Goal: Task Accomplishment & Management: Use online tool/utility

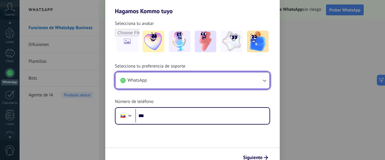
click at [182, 81] on button "WhatsApp" at bounding box center [192, 80] width 154 height 16
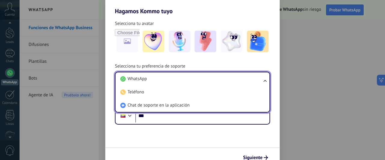
click at [182, 81] on li "WhatsApp" at bounding box center [191, 78] width 147 height 13
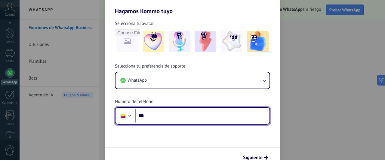
click at [157, 117] on input "***" at bounding box center [202, 116] width 134 height 14
type input "**********"
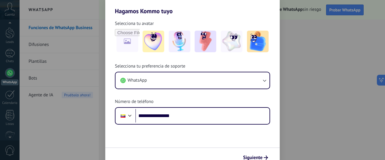
drag, startPoint x: 15, startPoint y: 68, endPoint x: 1, endPoint y: 78, distance: 16.8
click at [13, 69] on div "**********" at bounding box center [192, 80] width 385 height 160
click at [1, 78] on div "**********" at bounding box center [192, 80] width 385 height 160
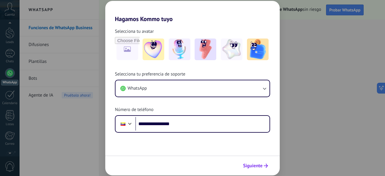
click at [257, 160] on span "Siguiente" at bounding box center [253, 165] width 20 height 4
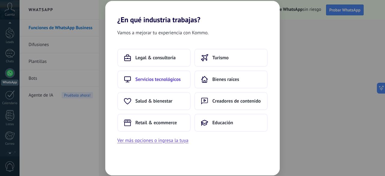
click at [153, 79] on span "Servicios tecnológicos" at bounding box center [157, 79] width 45 height 6
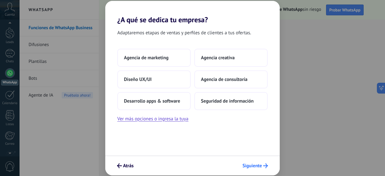
click at [265, 160] on button "Siguiente" at bounding box center [254, 165] width 31 height 10
click at [230, 60] on button "Agencia creativa" at bounding box center [230, 58] width 73 height 18
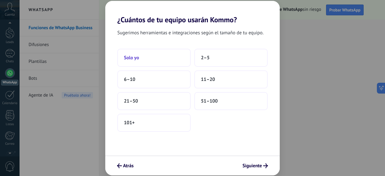
click at [153, 62] on button "Solo yo" at bounding box center [153, 58] width 73 height 18
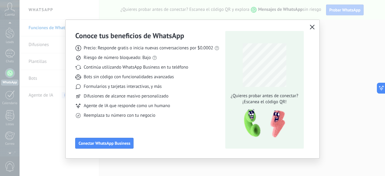
click at [309, 29] on icon "button" at bounding box center [311, 27] width 5 height 5
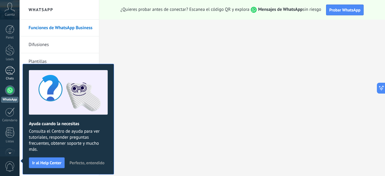
click at [8, 76] on link "Chats" at bounding box center [10, 73] width 20 height 14
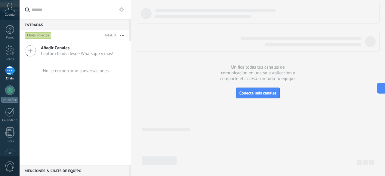
click at [36, 51] on div "Añadir Canales Captura leads desde Whatsapp y más!" at bounding box center [75, 51] width 111 height 20
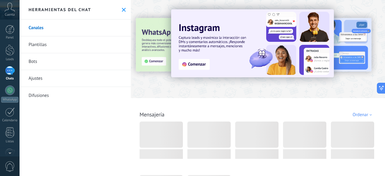
click at [120, 7] on div "Herramientas del chat" at bounding box center [75, 10] width 111 height 20
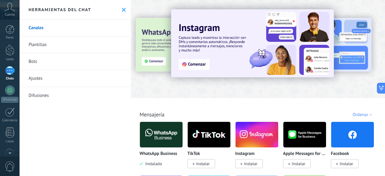
click at [62, 58] on link "Bots" at bounding box center [75, 61] width 111 height 17
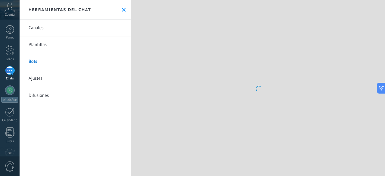
click at [260, 89] on span at bounding box center [258, 88] width 8 height 8
click at [16, 71] on link "Chats" at bounding box center [10, 73] width 20 height 14
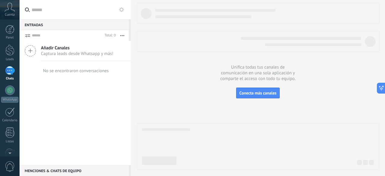
click at [33, 54] on icon at bounding box center [30, 50] width 11 height 11
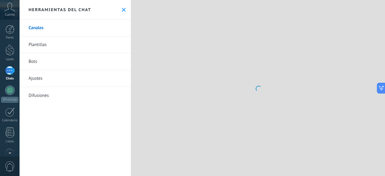
click at [58, 44] on link "Plantillas" at bounding box center [75, 44] width 111 height 17
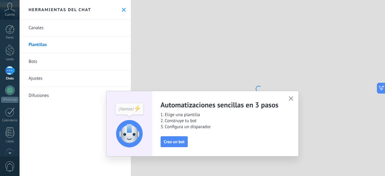
click at [177, 136] on div "Automatizaciones sencillas en 3 pasos 1. Elige una plantilla 2. Construye tu bo…" at bounding box center [224, 123] width 129 height 47
click at [177, 142] on span "Crea un bot" at bounding box center [174, 141] width 21 height 4
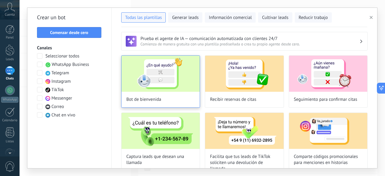
click at [138, 65] on img at bounding box center [160, 74] width 78 height 36
type input "**********"
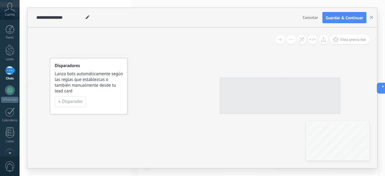
click at [82, 92] on span "Lanza bots automáticamente según las reglas que establezcas o también manualmen…" at bounding box center [89, 82] width 68 height 23
click at [76, 97] on button "Disparador" at bounding box center [70, 101] width 31 height 11
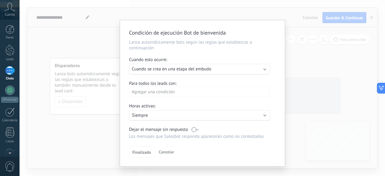
click at [175, 68] on span "Cuando se crea en una etapa del embudo" at bounding box center [171, 69] width 79 height 6
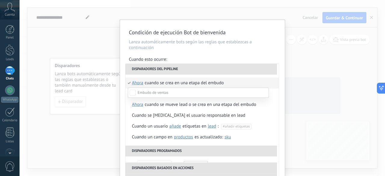
click at [133, 96] on label at bounding box center [198, 92] width 141 height 10
click at [138, 91] on span at bounding box center [153, 92] width 31 height 5
drag, startPoint x: 72, startPoint y: 8, endPoint x: 100, endPoint y: 26, distance: 33.8
click at [73, 11] on div at bounding box center [202, 88] width 365 height 176
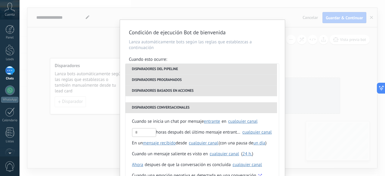
click at [88, 42] on div "Condición de ejecución Bot de bienvenida Lanza automáticamente bots según las r…" at bounding box center [202, 88] width 365 height 176
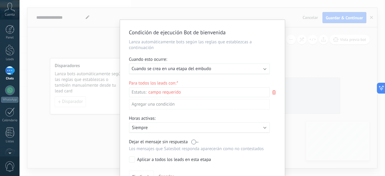
click at [96, 38] on div "Condición de ejecución Bot de bienvenida Lanza automáticamente bots según las r…" at bounding box center [202, 88] width 365 height 176
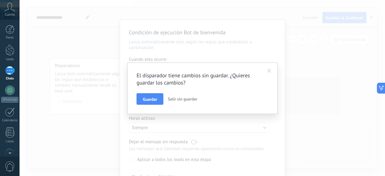
click at [171, 99] on span "Salir sin guardar" at bounding box center [182, 98] width 29 height 5
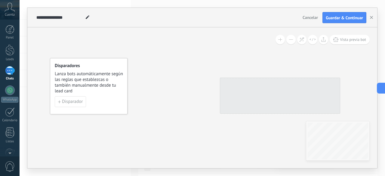
click at [237, 96] on div at bounding box center [280, 96] width 120 height 36
click at [305, 44] on button at bounding box center [301, 39] width 9 height 9
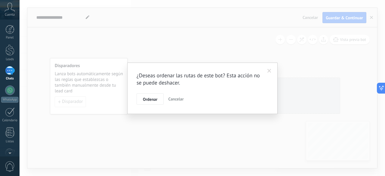
click at [173, 95] on button "Cancelar" at bounding box center [176, 98] width 20 height 11
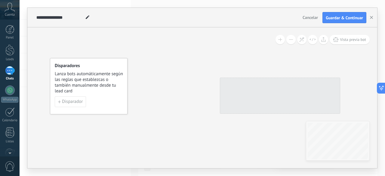
click at [80, 80] on span "Lanza bots automáticamente según las reglas que establezcas o también manualmen…" at bounding box center [89, 82] width 68 height 23
click at [83, 82] on span "Lanza bots automáticamente según las reglas que establezcas o también manualmen…" at bounding box center [89, 82] width 68 height 23
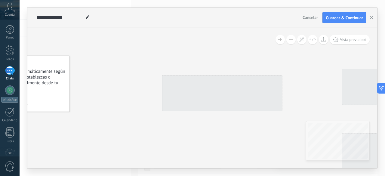
click at [183, 81] on div at bounding box center [222, 93] width 120 height 36
drag, startPoint x: 242, startPoint y: 89, endPoint x: 209, endPoint y: 84, distance: 32.6
click at [209, 84] on div at bounding box center [222, 93] width 120 height 36
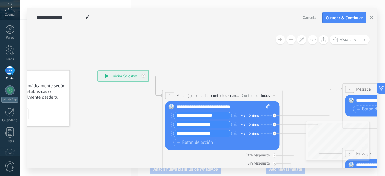
click at [264, 96] on div "Todos" at bounding box center [265, 95] width 10 height 5
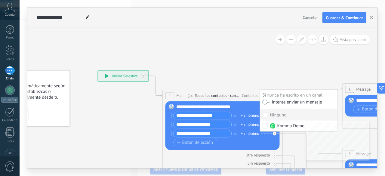
click at [230, 91] on div "1 Message ******* (a): Todos los contactos - canales seleccionados Todos los co…" at bounding box center [222, 95] width 120 height 11
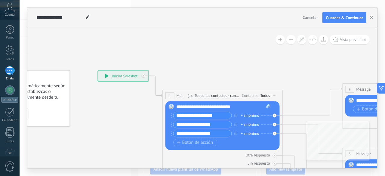
click at [108, 79] on div "**********" at bounding box center [123, 76] width 50 height 11
click at [118, 77] on div "**********" at bounding box center [123, 76] width 50 height 11
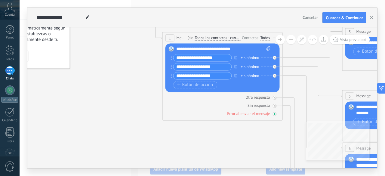
click at [264, 116] on div "Error al enviar el mensaje" at bounding box center [248, 113] width 43 height 5
click at [186, 84] on span "Botón de acción" at bounding box center [195, 84] width 36 height 5
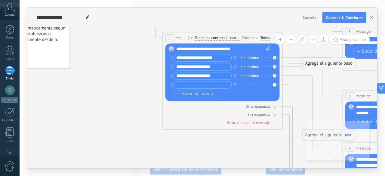
click at [202, 86] on input "text" at bounding box center [202, 84] width 58 height 7
type input "**********"
click at [207, 38] on span "Todos los contactos - canales seleccionados" at bounding box center [217, 38] width 46 height 5
click at [207, 38] on button "Todos los contactos - canales seleccionados" at bounding box center [228, 38] width 75 height 11
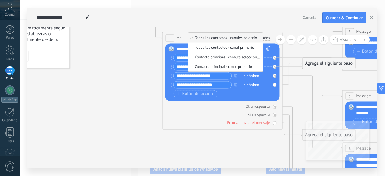
click at [177, 73] on input "**********" at bounding box center [202, 75] width 58 height 7
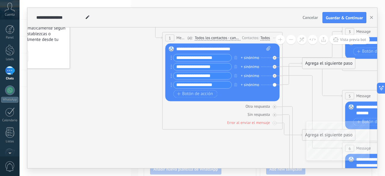
click at [212, 61] on input "**********" at bounding box center [202, 57] width 58 height 7
drag, startPoint x: 217, startPoint y: 59, endPoint x: 139, endPoint y: 71, distance: 78.8
click at [97, 13] on div "**********" at bounding box center [97, 13] width 0 height 0
drag, startPoint x: 217, startPoint y: 68, endPoint x: 120, endPoint y: 87, distance: 99.2
click at [97, 13] on div "**********" at bounding box center [97, 13] width 0 height 0
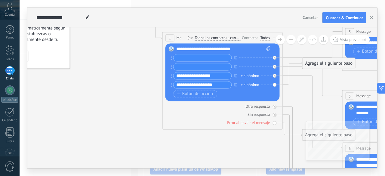
drag, startPoint x: 219, startPoint y: 77, endPoint x: 172, endPoint y: 77, distance: 47.5
click at [173, 79] on div "**********" at bounding box center [200, 76] width 61 height 8
click at [232, 84] on button "button" at bounding box center [235, 85] width 7 height 8
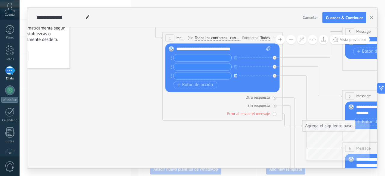
click at [236, 72] on button "button" at bounding box center [235, 76] width 7 height 8
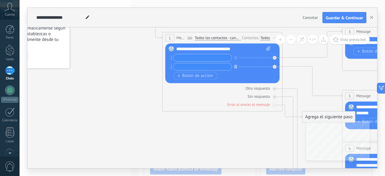
click at [235, 67] on icon "button" at bounding box center [235, 67] width 3 height 4
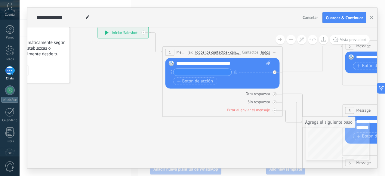
click at [234, 63] on div "**********" at bounding box center [223, 64] width 94 height 6
drag, startPoint x: 241, startPoint y: 61, endPoint x: 109, endPoint y: 62, distance: 132.2
click at [97, 27] on div "**********" at bounding box center [97, 27] width 0 height 0
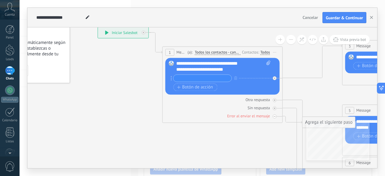
click at [269, 64] on icon at bounding box center [268, 63] width 4 height 5
click input "Subir" at bounding box center [0, 0] width 0 height 0
click at [170, 79] on icon at bounding box center [170, 78] width 1 height 5
click at [188, 86] on span "Botón de acción" at bounding box center [195, 87] width 36 height 5
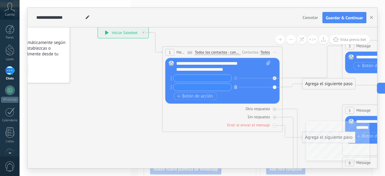
click at [234, 89] on button "button" at bounding box center [235, 87] width 7 height 8
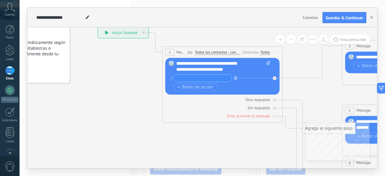
click at [234, 78] on icon "button" at bounding box center [235, 78] width 3 height 4
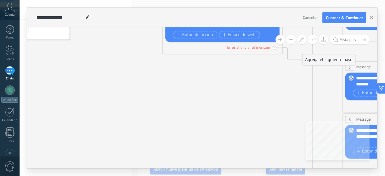
click at [287, 41] on button at bounding box center [290, 39] width 9 height 9
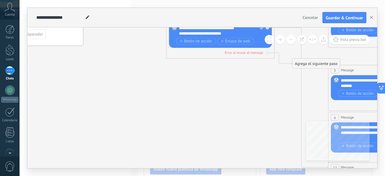
click at [287, 40] on button at bounding box center [290, 39] width 9 height 9
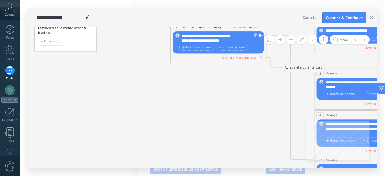
click at [287, 40] on button at bounding box center [290, 39] width 9 height 9
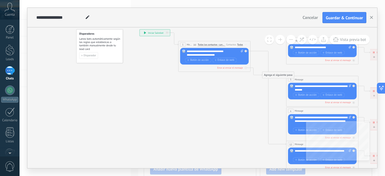
click at [287, 40] on button at bounding box center [290, 39] width 9 height 9
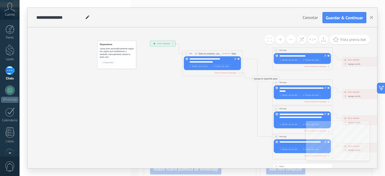
click at [287, 40] on button at bounding box center [290, 39] width 9 height 9
click at [288, 145] on div "**********" at bounding box center [302, 144] width 47 height 6
drag, startPoint x: 292, startPoint y: 144, endPoint x: 267, endPoint y: 126, distance: 30.8
click at [150, 41] on div "**********" at bounding box center [150, 41] width 0 height 0
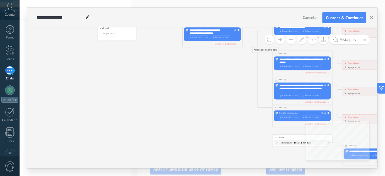
click at [281, 41] on button at bounding box center [279, 39] width 9 height 9
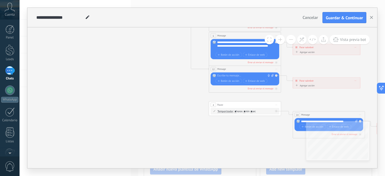
drag, startPoint x: 234, startPoint y: 125, endPoint x: 145, endPoint y: 88, distance: 95.9
click at [147, 87] on icon at bounding box center [253, 46] width 562 height 364
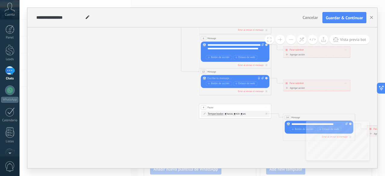
click at [216, 78] on div at bounding box center [234, 79] width 54 height 4
click at [209, 70] on span "Message" at bounding box center [211, 71] width 9 height 3
click at [205, 71] on div "12" at bounding box center [203, 72] width 5 height 4
click at [221, 78] on div at bounding box center [234, 79] width 54 height 4
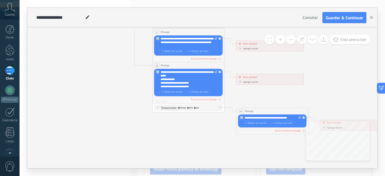
drag, startPoint x: 288, startPoint y: 99, endPoint x: 243, endPoint y: 92, distance: 45.0
click at [243, 92] on icon at bounding box center [196, 43] width 562 height 364
click at [240, 83] on div "Agregar acción" at bounding box center [248, 82] width 20 height 3
click at [240, 83] on button "Conversación marcada como cerrada" at bounding box center [258, 82] width 45 height 7
click at [249, 88] on span "Iniciar Salesbot" at bounding box center [258, 87] width 44 height 3
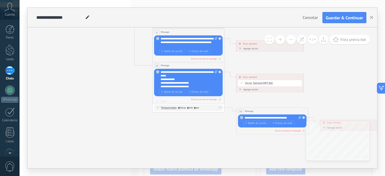
click at [239, 88] on div "Agregar acción Conversación marcada como cerrada Iniciar Salesbot Iniciar Sales…" at bounding box center [270, 90] width 64 height 5
click at [241, 90] on div "Agregar acción" at bounding box center [248, 89] width 20 height 3
click at [241, 90] on button "Iniciar Salesbot" at bounding box center [258, 89] width 45 height 7
click at [241, 88] on span "Conversación marcada como cerrada" at bounding box center [258, 89] width 44 height 3
click at [241, 77] on div "**********" at bounding box center [269, 77] width 67 height 6
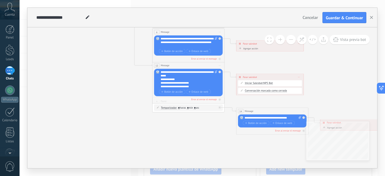
click at [298, 76] on span at bounding box center [299, 77] width 2 height 2
click at [305, 84] on div "Borrar" at bounding box center [305, 82] width 16 height 6
click at [196, 108] on span ": * horas * min * sec" at bounding box center [187, 107] width 23 height 3
click at [245, 74] on div "Agrega el siguiente paso Mensaje Mensaje Mensaje Reacción Comentario Enviar men…" at bounding box center [252, 77] width 32 height 7
click at [245, 76] on div "Agrega el siguiente paso" at bounding box center [252, 77] width 32 height 6
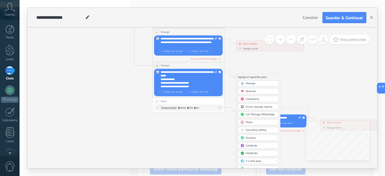
click at [266, 139] on div "Acciones" at bounding box center [258, 138] width 41 height 6
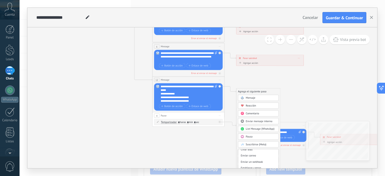
click at [93, 61] on icon at bounding box center [196, 57] width 562 height 364
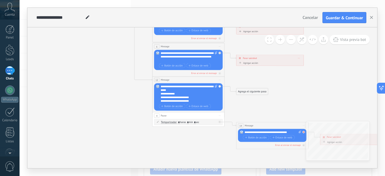
click at [303, 132] on div at bounding box center [303, 132] width 2 height 2
click at [243, 123] on div "14 Message ******* (a): Todos los contactos - canales seleccionados Todos los c…" at bounding box center [272, 125] width 72 height 7
click at [219, 123] on div at bounding box center [219, 122] width 2 height 2
click at [180, 115] on div "4 Pause ***** Iniciar vista previa aquí Cambiar nombre Duplicar [GEOGRAPHIC_DAT…" at bounding box center [188, 115] width 72 height 7
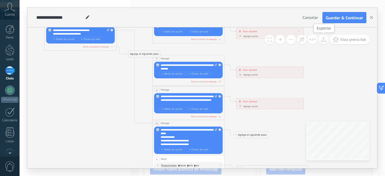
click at [323, 40] on use at bounding box center [323, 39] width 4 height 5
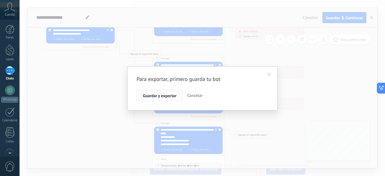
click at [159, 97] on span "Guardar y exportar" at bounding box center [160, 95] width 34 height 4
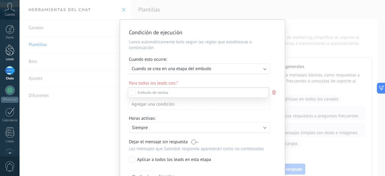
scroll to position [30, 0]
click at [3, 65] on div "Panel Leads Chats WhatsApp Clientes" at bounding box center [10, 127] width 20 height 205
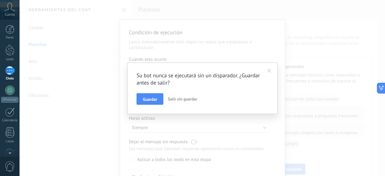
click at [8, 74] on div at bounding box center [10, 70] width 10 height 9
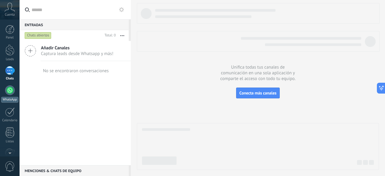
click at [13, 98] on div "WhatsApp" at bounding box center [9, 100] width 17 height 6
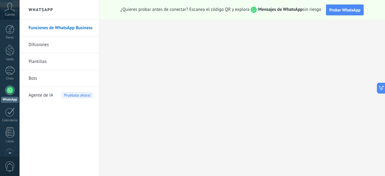
click at [38, 81] on link "Bots" at bounding box center [61, 78] width 64 height 17
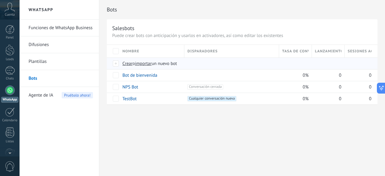
click at [117, 61] on div at bounding box center [116, 63] width 7 height 5
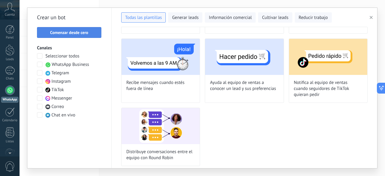
click at [85, 36] on button "Comenzar desde cero" at bounding box center [69, 32] width 64 height 11
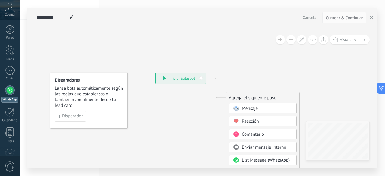
click at [11, 96] on link "WhatsApp" at bounding box center [10, 93] width 20 height 17
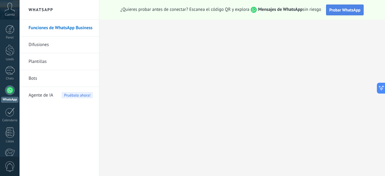
click at [330, 8] on span "Probar WhatsApp" at bounding box center [344, 9] width 31 height 5
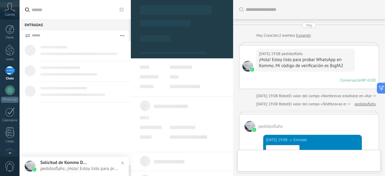
scroll to position [274, 0]
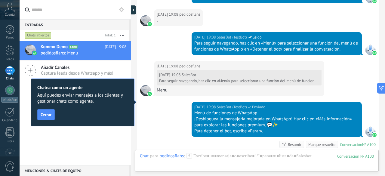
scroll to position [378, 0]
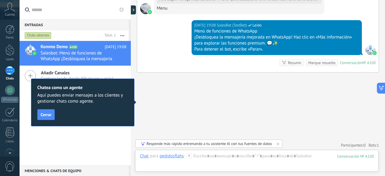
click at [32, 74] on icon at bounding box center [30, 75] width 11 height 11
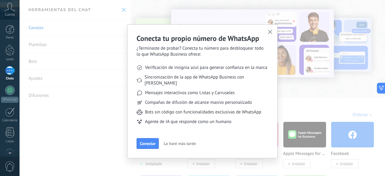
click at [174, 141] on span "Lo haré más tarde" at bounding box center [179, 143] width 32 height 4
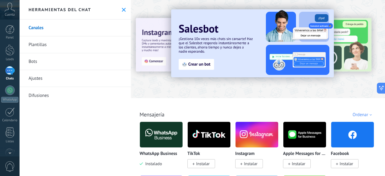
click at [57, 47] on link "Plantillas" at bounding box center [75, 44] width 111 height 17
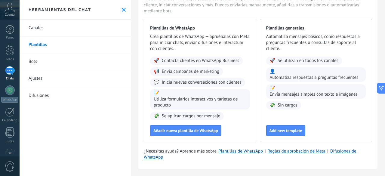
scroll to position [44, 0]
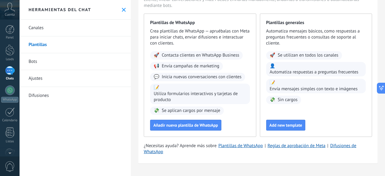
click at [175, 41] on span "Crea plantillas de WhatsApp — apruébalas con Meta para iniciar chats, enviar di…" at bounding box center [200, 37] width 100 height 18
click at [184, 46] on div "Plantillas de WhatsApp Crea plantillas de WhatsApp — apruébalas con Meta para i…" at bounding box center [200, 75] width 112 height 123
click at [186, 125] on span "Añadir nueva plantilla de WhatsApp" at bounding box center [185, 125] width 65 height 4
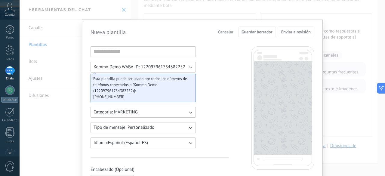
click at [189, 66] on icon "button" at bounding box center [190, 67] width 6 height 6
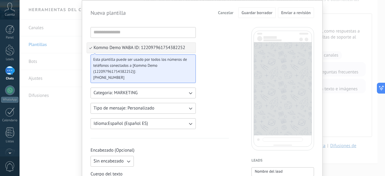
scroll to position [0, 0]
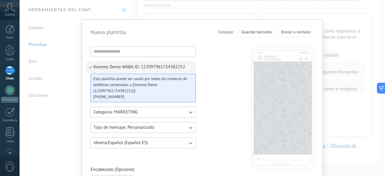
click at [221, 33] on span "Cancelar" at bounding box center [225, 32] width 15 height 4
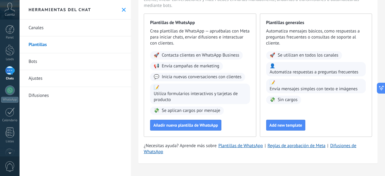
click at [38, 59] on link "Bots" at bounding box center [75, 61] width 111 height 17
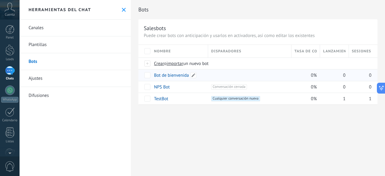
click at [172, 74] on link "Bot de bienvenida" at bounding box center [171, 75] width 35 height 6
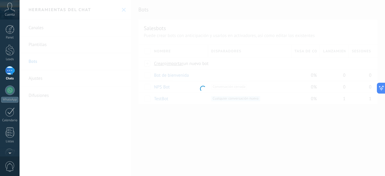
type input "**********"
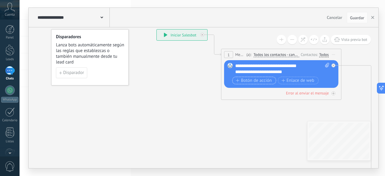
click at [257, 84] on button "Botón de acción" at bounding box center [254, 81] width 44 height 8
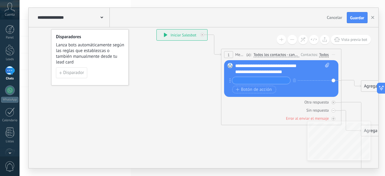
click at [231, 81] on div at bounding box center [259, 81] width 61 height 8
click at [229, 81] on icon at bounding box center [229, 80] width 1 height 5
click at [231, 81] on div at bounding box center [259, 81] width 61 height 8
click at [230, 81] on div at bounding box center [259, 81] width 61 height 8
click at [247, 91] on span "Botón de acción" at bounding box center [254, 89] width 36 height 5
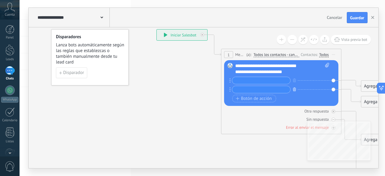
click at [293, 87] on icon "button" at bounding box center [294, 89] width 3 height 4
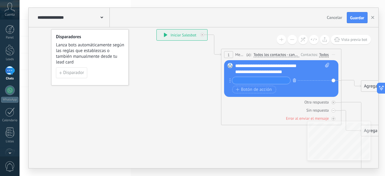
drag, startPoint x: 292, startPoint y: 82, endPoint x: 294, endPoint y: 78, distance: 4.6
click at [291, 81] on button "button" at bounding box center [294, 80] width 7 height 8
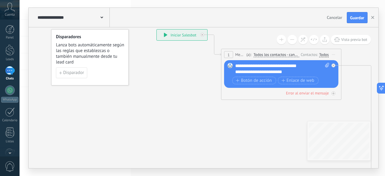
click at [335, 53] on span "Iniciar vista previa aquí Cambiar nombre Duplicar Borrar" at bounding box center [333, 54] width 10 height 9
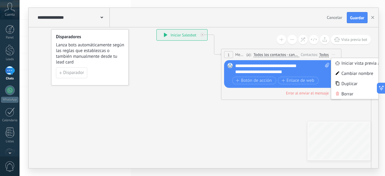
click at [267, 56] on span "Todos los contactos - canales seleccionados" at bounding box center [276, 54] width 46 height 5
click at [267, 56] on button "Todos los contactos - canales seleccionados" at bounding box center [287, 54] width 75 height 11
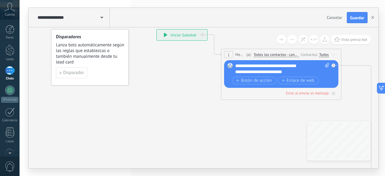
click at [225, 53] on div "1" at bounding box center [228, 54] width 9 height 7
click at [170, 38] on div "**********" at bounding box center [182, 34] width 50 height 11
click at [161, 36] on div "**********" at bounding box center [182, 34] width 50 height 11
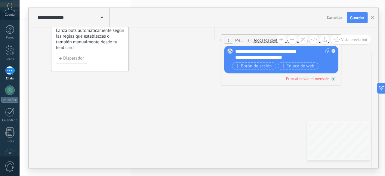
click at [330, 79] on div "Error al enviar el mensaje" at bounding box center [281, 79] width 114 height 6
click at [289, 42] on button at bounding box center [291, 39] width 9 height 9
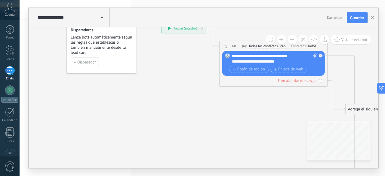
click at [289, 42] on button at bounding box center [291, 39] width 9 height 9
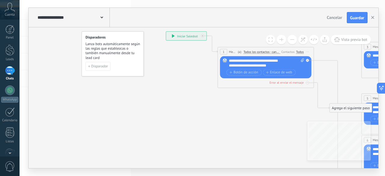
click at [289, 42] on button at bounding box center [291, 39] width 9 height 9
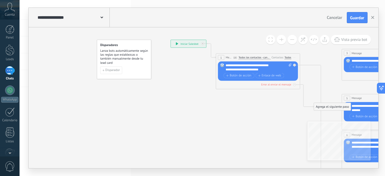
click at [289, 43] on button at bounding box center [291, 39] width 9 height 9
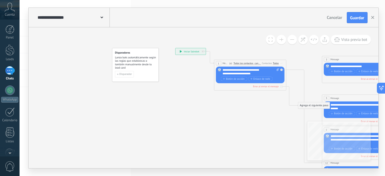
click at [182, 50] on div "**********" at bounding box center [190, 51] width 30 height 7
click at [118, 77] on button "Disparador" at bounding box center [124, 74] width 19 height 7
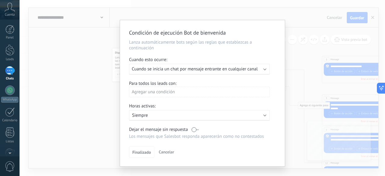
click at [171, 151] on span "Cancelar" at bounding box center [166, 151] width 15 height 5
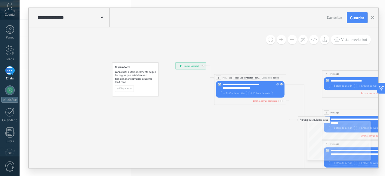
click at [250, 87] on div "**********" at bounding box center [250, 86] width 57 height 7
click at [260, 86] on div "**********" at bounding box center [250, 86] width 57 height 7
click at [272, 94] on div "Botón de acción Enlace de web" at bounding box center [250, 93] width 58 height 5
click at [276, 85] on span at bounding box center [276, 86] width 3 height 7
click input "Subir" at bounding box center [0, 0] width 0 height 0
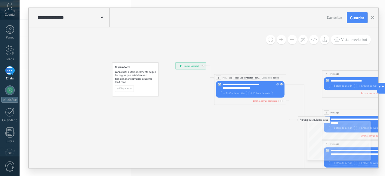
click at [269, 38] on span at bounding box center [270, 40] width 4 height 4
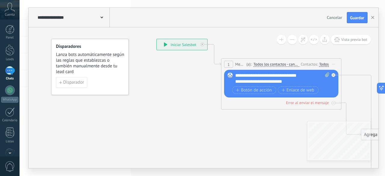
drag, startPoint x: 310, startPoint y: 78, endPoint x: 317, endPoint y: 79, distance: 6.7
click at [317, 79] on div "**********" at bounding box center [282, 78] width 94 height 12
drag, startPoint x: 238, startPoint y: 90, endPoint x: 233, endPoint y: 92, distance: 5.5
click at [233, 92] on button "Botón de acción" at bounding box center [254, 90] width 44 height 8
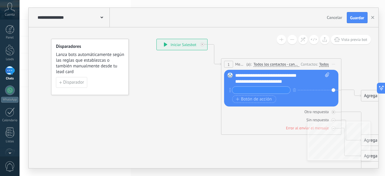
click at [245, 89] on input "text" at bounding box center [261, 90] width 58 height 7
click at [229, 89] on icon at bounding box center [229, 90] width 1 height 5
drag, startPoint x: 231, startPoint y: 90, endPoint x: 239, endPoint y: 93, distance: 8.0
click at [253, 95] on div "+ sinónimo Botón de acción Enlace de web" at bounding box center [280, 95] width 97 height 18
click at [229, 90] on icon at bounding box center [229, 90] width 1 height 5
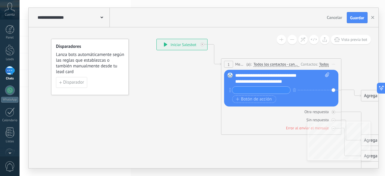
click at [229, 90] on icon at bounding box center [229, 90] width 1 height 5
click at [367, 95] on div "Agrega el siguiente paso" at bounding box center [387, 96] width 53 height 10
click at [291, 39] on button at bounding box center [291, 39] width 9 height 9
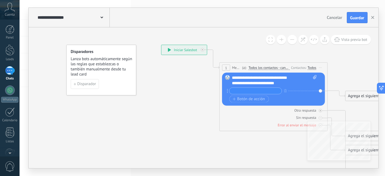
click at [291, 39] on button at bounding box center [291, 39] width 9 height 9
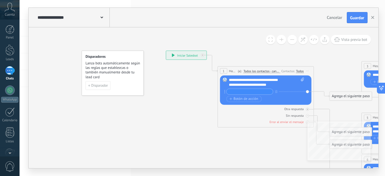
click at [347, 97] on div "Agrega el siguiente paso" at bounding box center [350, 96] width 42 height 8
click at [186, 53] on div "**********" at bounding box center [186, 55] width 40 height 9
click at [166, 55] on div "**********" at bounding box center [186, 55] width 40 height 9
click at [270, 40] on span at bounding box center [270, 40] width 4 height 4
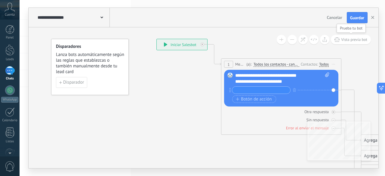
click at [339, 43] on button "Vista previa bot" at bounding box center [350, 39] width 40 height 9
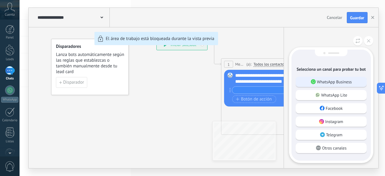
click at [333, 81] on p "WhatsApp Business" at bounding box center [334, 81] width 35 height 5
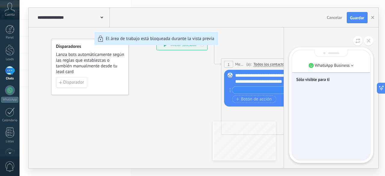
click at [321, 79] on p "Sólo visible para ti" at bounding box center [331, 79] width 70 height 5
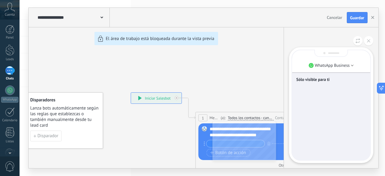
click at [321, 77] on p "Sólo visible para ti" at bounding box center [331, 79] width 70 height 5
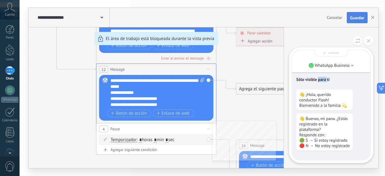
click at [355, 20] on span "Guardar" at bounding box center [357, 18] width 14 height 4
click at [373, 15] on button "button" at bounding box center [372, 17] width 9 height 11
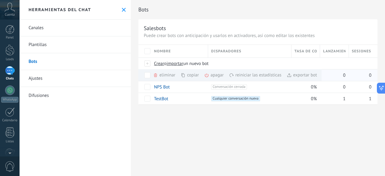
click at [209, 75] on div "apagar màs" at bounding box center [224, 75] width 40 height 12
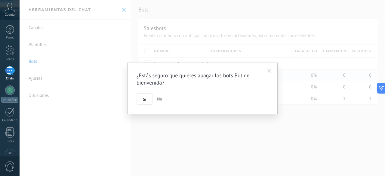
click at [272, 72] on span at bounding box center [269, 71] width 10 height 10
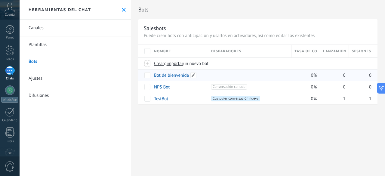
click at [186, 72] on link "Bot de bienvenida" at bounding box center [171, 75] width 35 height 6
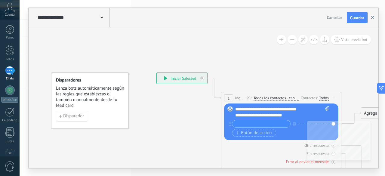
click at [372, 18] on icon "button" at bounding box center [372, 17] width 3 height 3
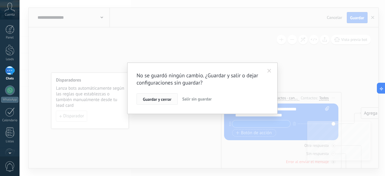
click at [153, 99] on span "Guardar y cerrar" at bounding box center [157, 99] width 29 height 4
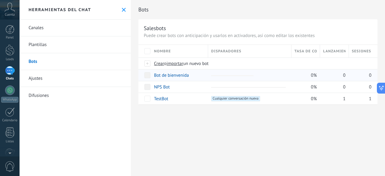
click at [163, 73] on link "Bot de bienvenida" at bounding box center [171, 75] width 35 height 6
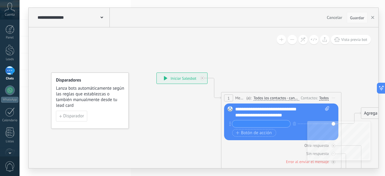
click at [352, 19] on span "Guardar" at bounding box center [357, 18] width 14 height 4
click at [376, 16] on button "button" at bounding box center [372, 17] width 9 height 11
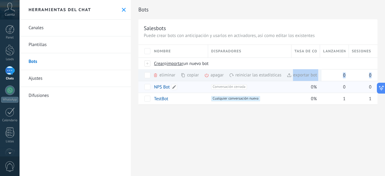
click at [148, 86] on div "Nombre Disparadores Tasa de conversión Lanzamientos totales Sesiones activas Cr…" at bounding box center [257, 74] width 239 height 59
click at [138, 108] on div "Bots Salesbots Puede crear bots con anticipación y usarlos en activadores, así …" at bounding box center [258, 58] width 254 height 117
drag, startPoint x: 182, startPoint y: 76, endPoint x: 147, endPoint y: 134, distance: 68.3
click at [147, 134] on div "Bots Salesbots Puede crear bots con anticipación y usarlos en activadores, así …" at bounding box center [258, 88] width 254 height 176
click at [166, 73] on div "eliminar màs" at bounding box center [174, 75] width 43 height 12
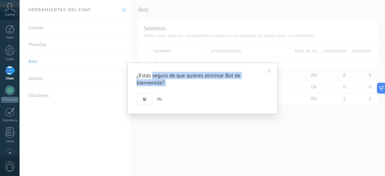
click at [206, 80] on h2 "¿Estás seguro de que quieres eliminar Bot de bienvenida?" at bounding box center [199, 79] width 126 height 14
click at [157, 99] on span "No" at bounding box center [159, 98] width 5 height 5
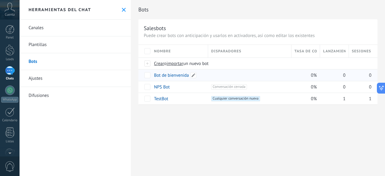
click at [174, 75] on link "Bot de bienvenida" at bounding box center [171, 75] width 35 height 6
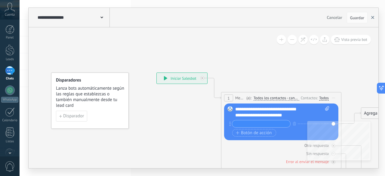
click at [374, 18] on button "button" at bounding box center [372, 17] width 9 height 11
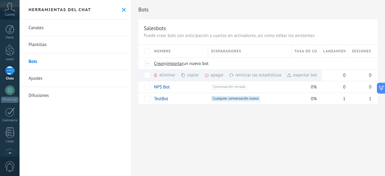
click at [291, 77] on span at bounding box center [288, 75] width 5 height 5
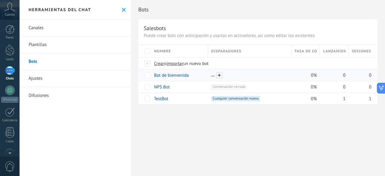
click at [216, 74] on span at bounding box center [219, 75] width 6 height 6
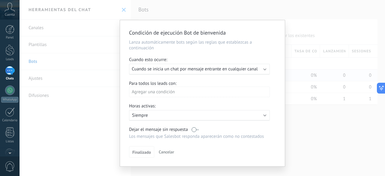
click at [175, 72] on span "Cuando se inicia un chat por mensaje entrante en cualquier canal" at bounding box center [195, 69] width 126 height 6
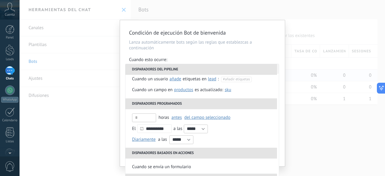
scroll to position [60, 0]
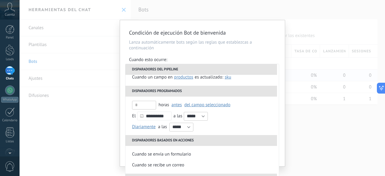
click at [101, 116] on div "Condición de ejecución Bot de bienvenida Lanza automáticamente bots según las r…" at bounding box center [202, 88] width 365 height 176
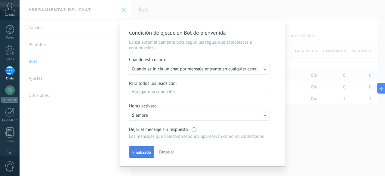
click at [144, 156] on button "Finalizado" at bounding box center [141, 151] width 25 height 11
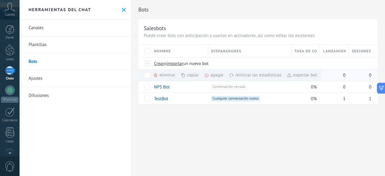
click at [211, 73] on div "apagar màs" at bounding box center [224, 75] width 40 height 12
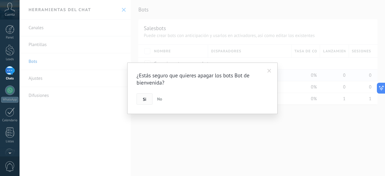
click at [149, 97] on button "Si" at bounding box center [144, 98] width 16 height 11
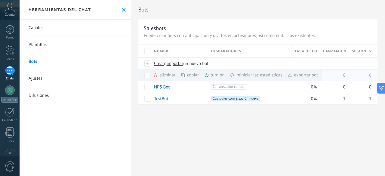
click at [216, 74] on div "turn on màs" at bounding box center [224, 75] width 41 height 12
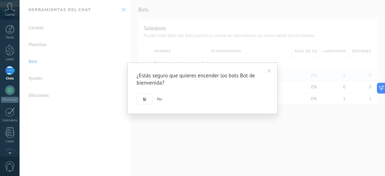
click at [145, 101] on button "Si" at bounding box center [144, 98] width 16 height 11
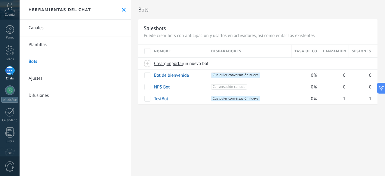
click at [70, 45] on link "Plantillas" at bounding box center [75, 44] width 111 height 17
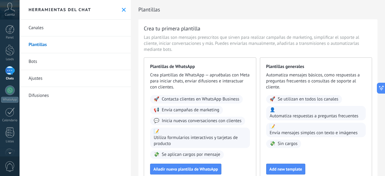
click at [43, 83] on link "Ajustes" at bounding box center [75, 78] width 111 height 17
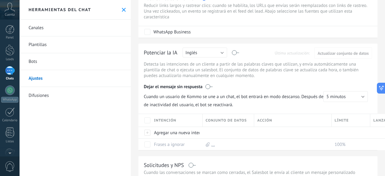
scroll to position [60, 0]
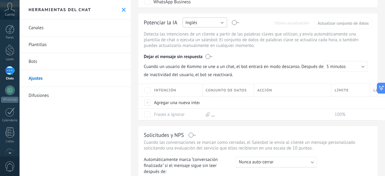
click at [221, 24] on button "Inglés" at bounding box center [204, 22] width 44 height 10
